Goal: Task Accomplishment & Management: Complete application form

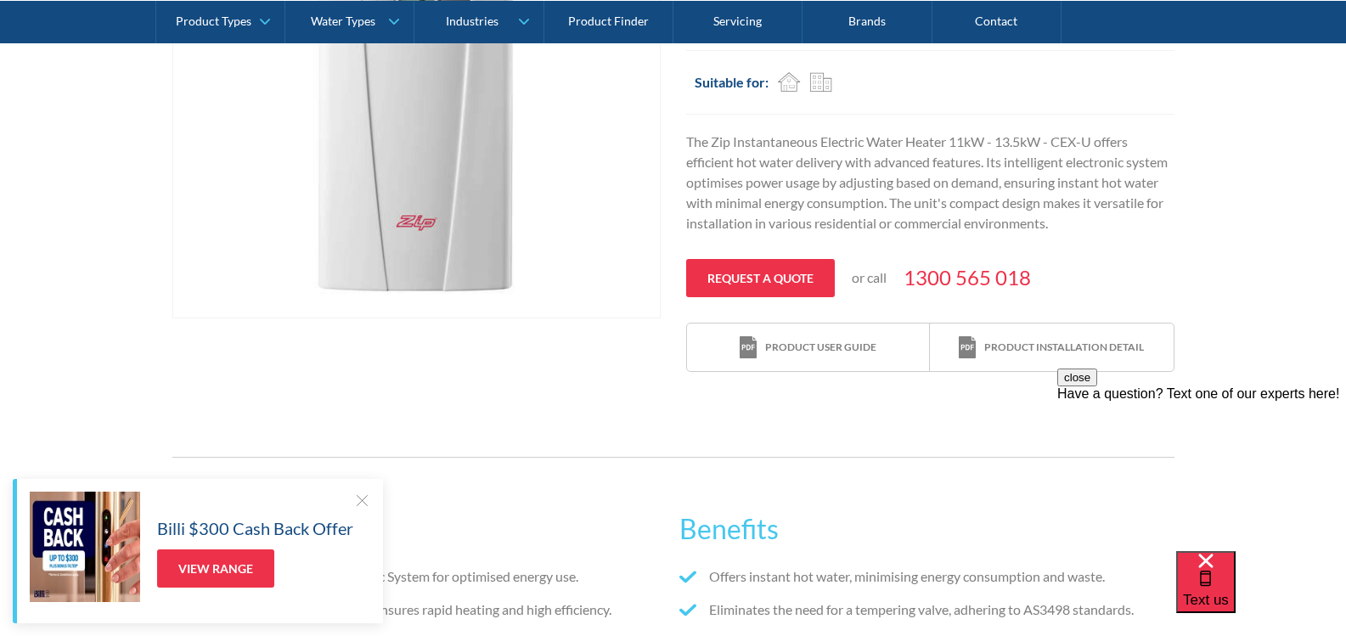
scroll to position [482, 0]
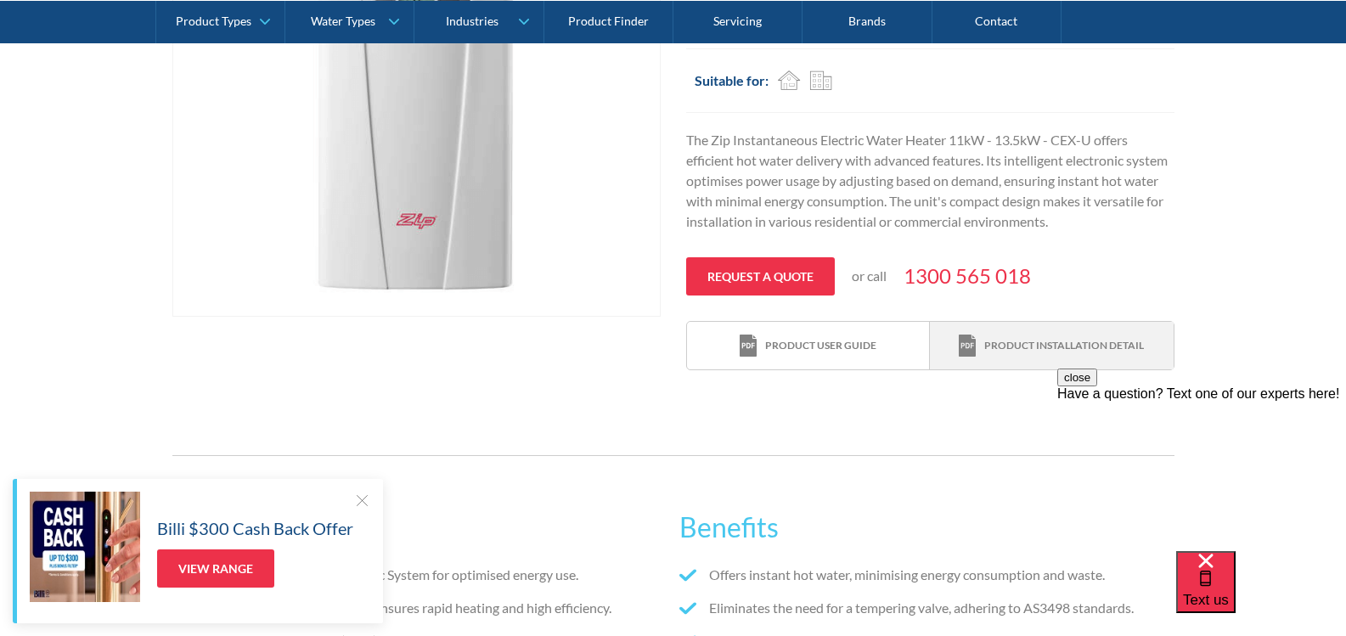
click at [1019, 352] on div "Product installation detail" at bounding box center [1064, 345] width 160 height 15
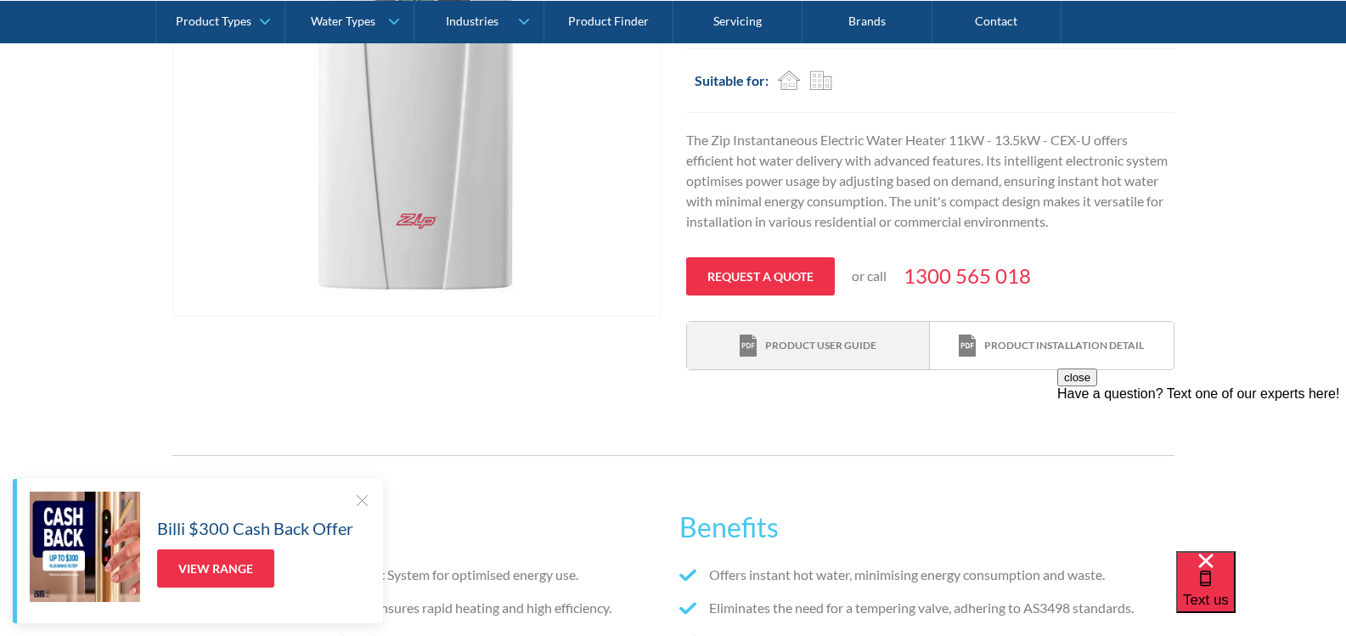
click at [802, 353] on div "Product user guide" at bounding box center [808, 346] width 137 height 23
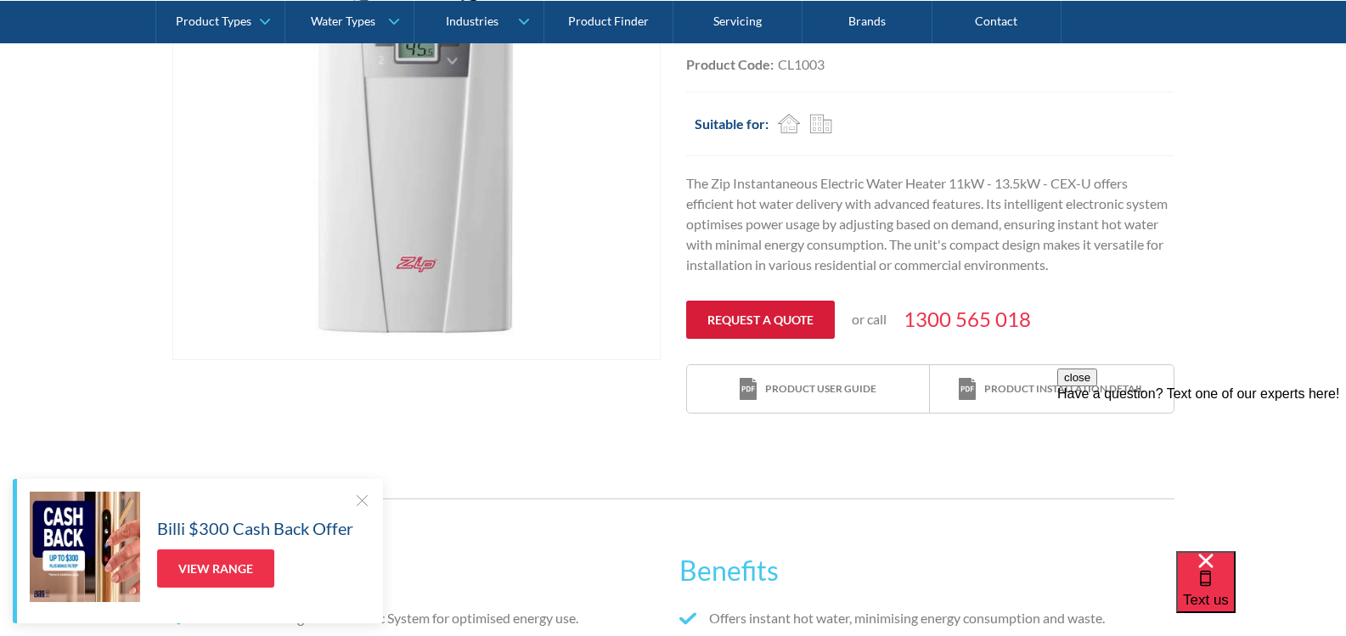
scroll to position [453, 0]
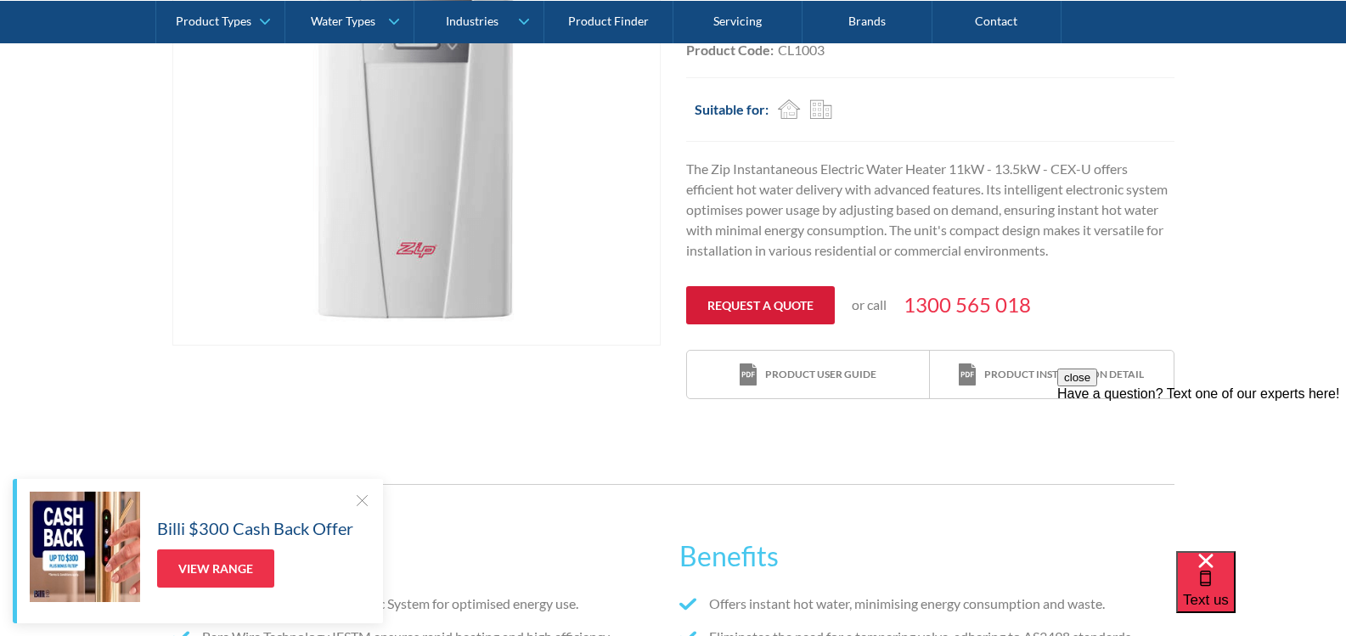
click at [776, 299] on link "Request a quote" at bounding box center [760, 305] width 149 height 38
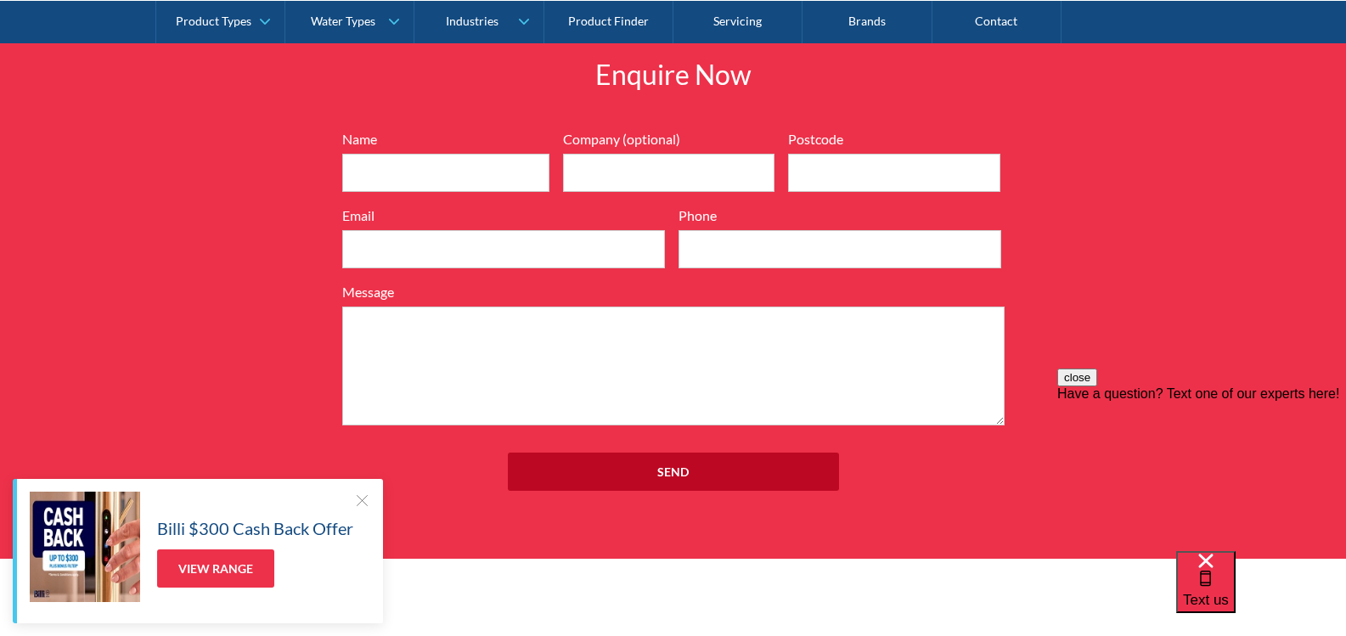
scroll to position [1593, 0]
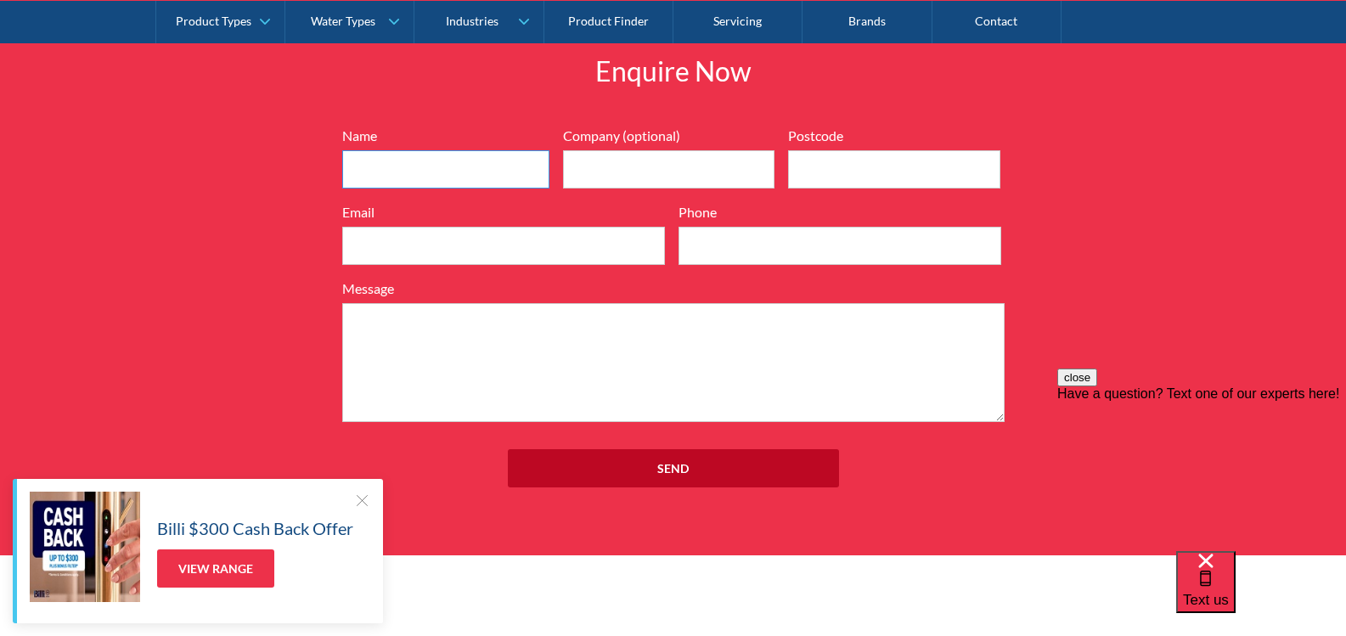
click at [502, 172] on input "Name" at bounding box center [445, 169] width 207 height 38
type input "[PERSON_NAME]"
type input "2758"
type input "[EMAIL_ADDRESS][DOMAIN_NAME]"
type input "0410530152"
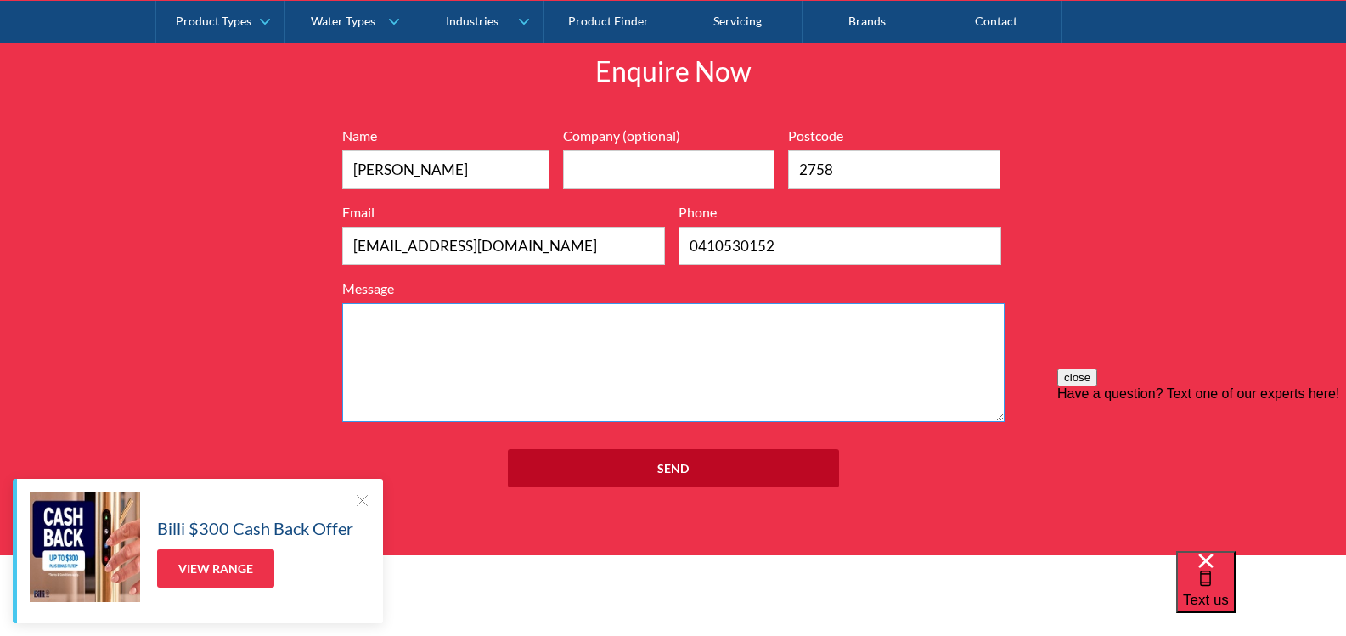
click at [403, 330] on textarea "Message" at bounding box center [673, 362] width 662 height 119
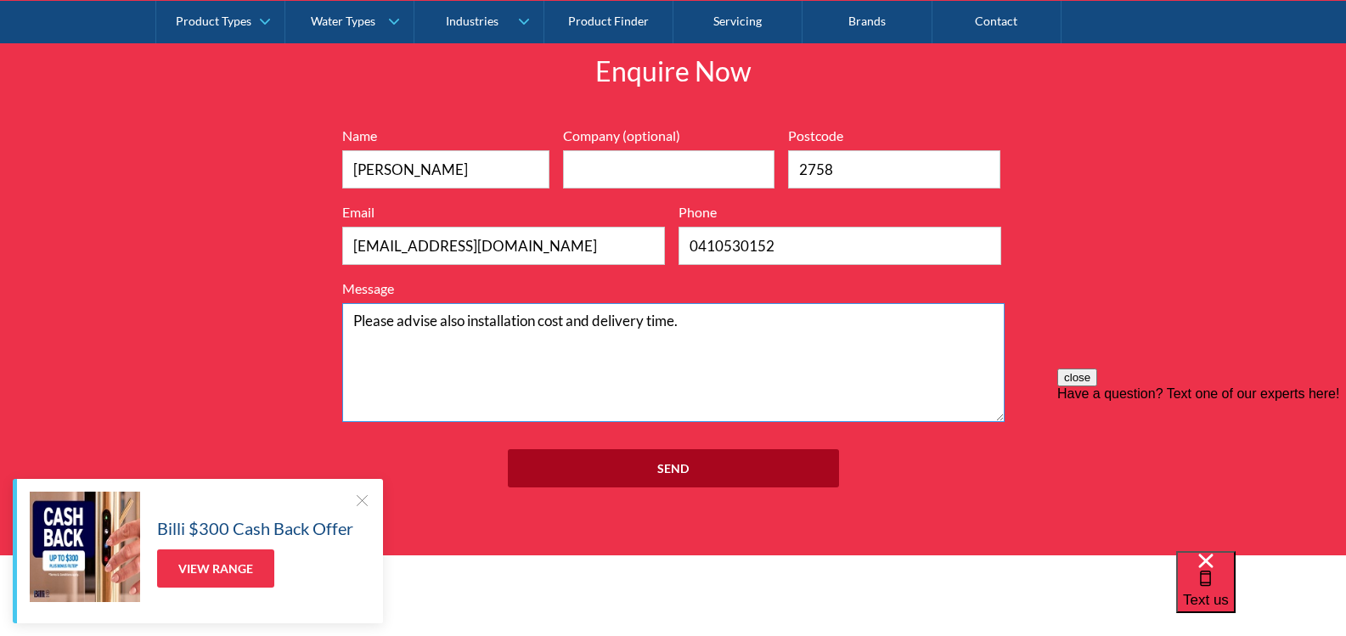
type textarea "Please advise also installation cost and delivery time."
click at [671, 471] on input "Send" at bounding box center [673, 468] width 331 height 38
